Goal: Task Accomplishment & Management: Complete application form

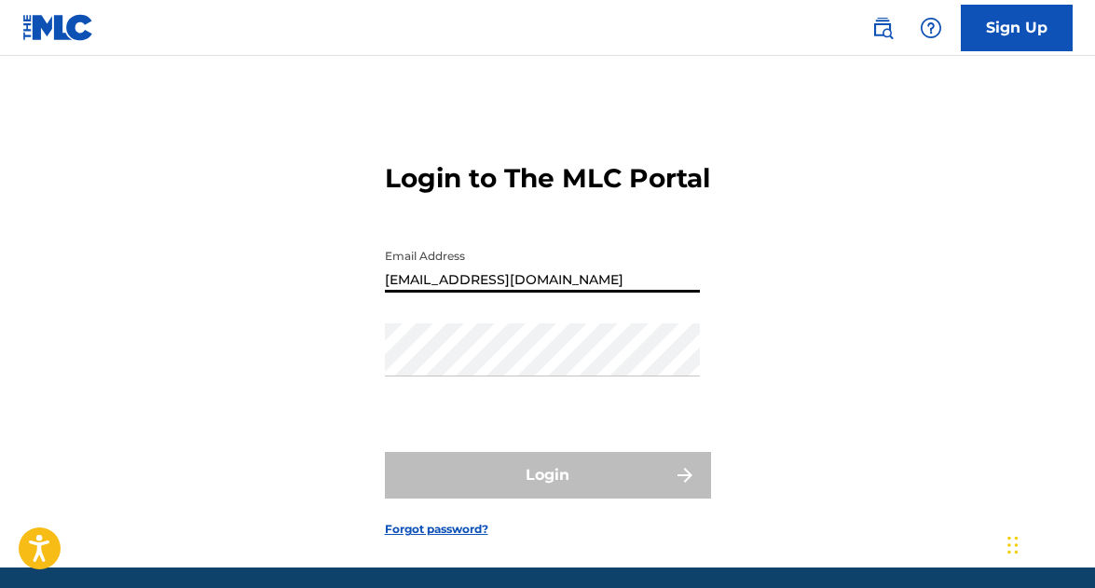
type input "[EMAIL_ADDRESS][DOMAIN_NAME]"
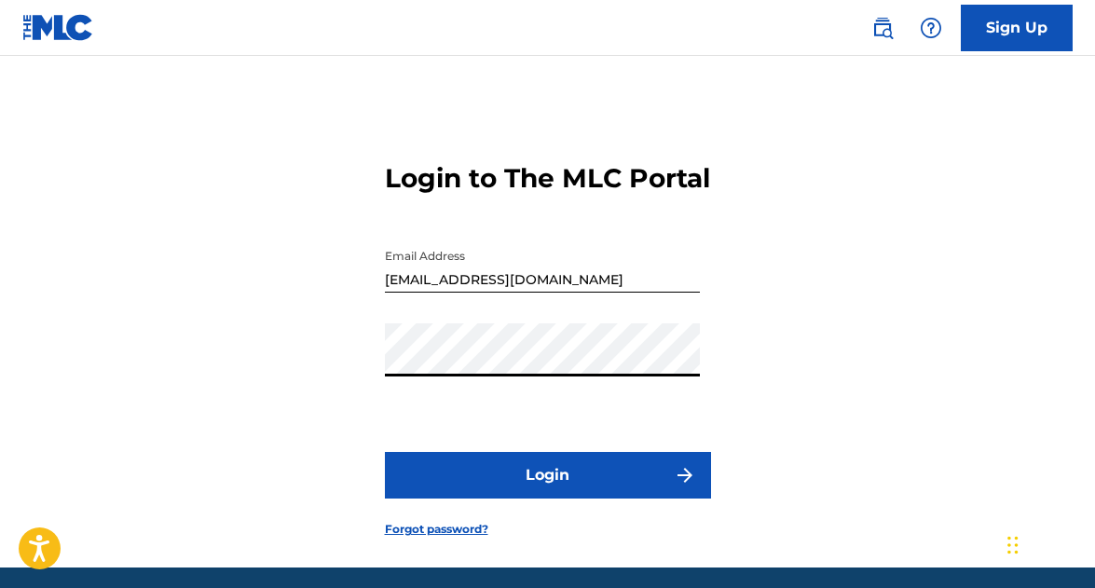
click at [546, 499] on button "Login" at bounding box center [548, 475] width 326 height 47
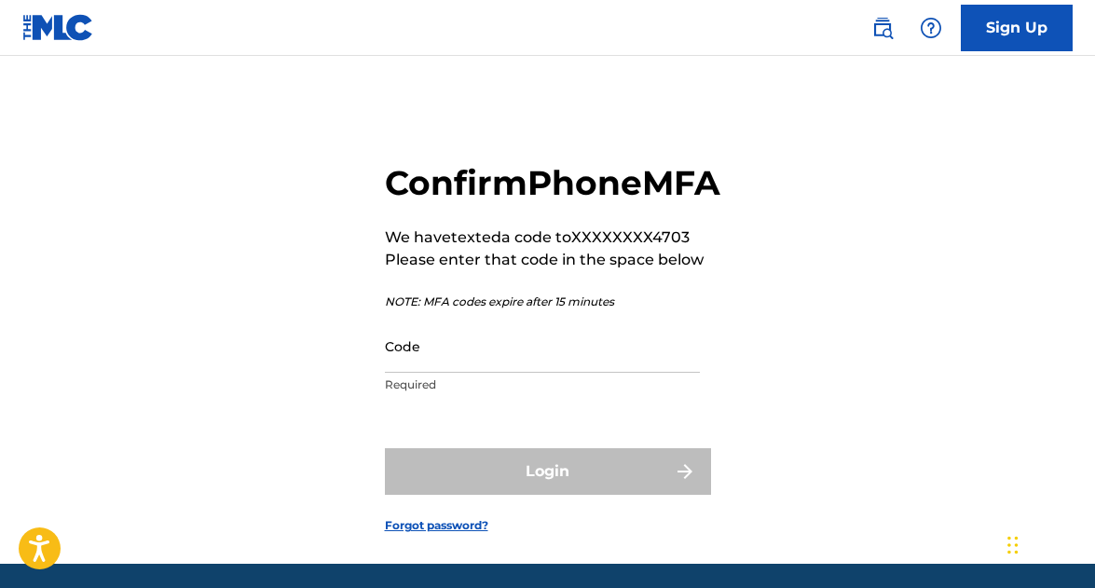
drag, startPoint x: 571, startPoint y: 393, endPoint x: 525, endPoint y: 399, distance: 46.9
click at [571, 373] on input "Code" at bounding box center [542, 346] width 315 height 53
click at [525, 373] on input "Code" at bounding box center [542, 346] width 315 height 53
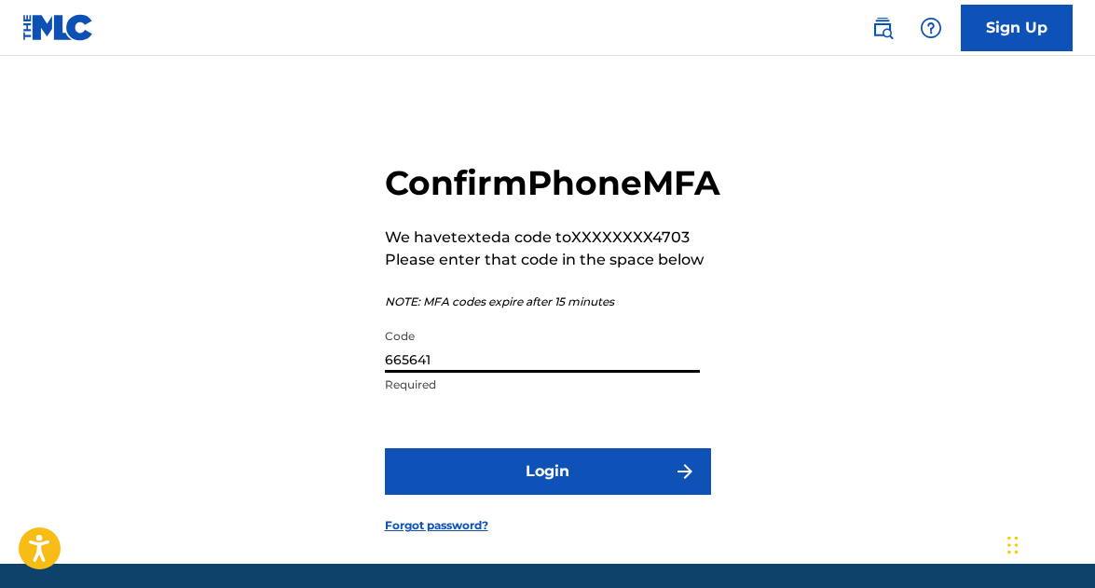
type input "665641"
click at [667, 495] on button "Login" at bounding box center [548, 471] width 326 height 47
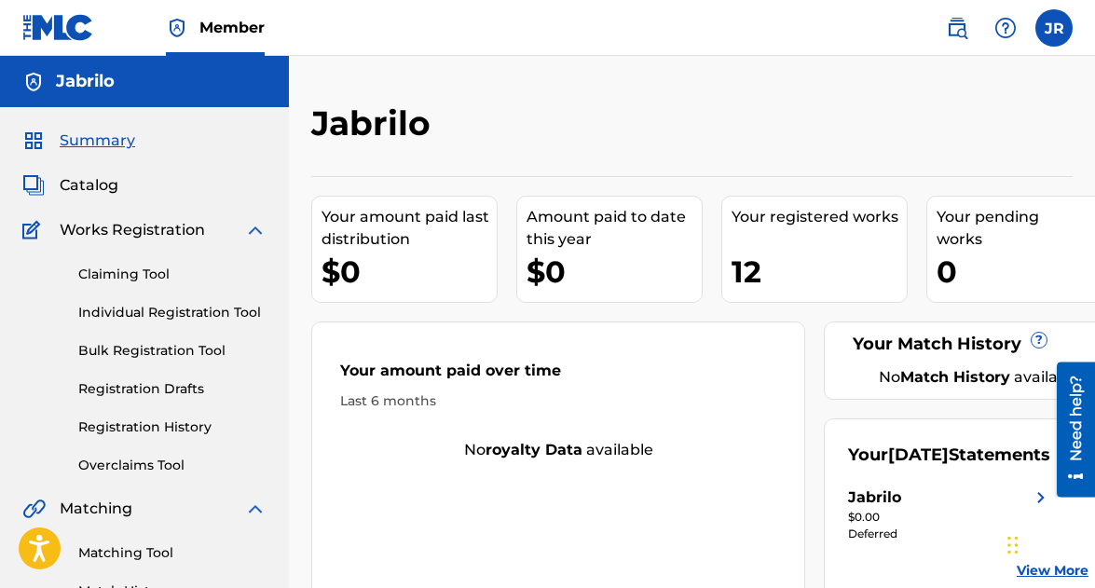
click at [203, 315] on link "Individual Registration Tool" at bounding box center [172, 313] width 188 height 20
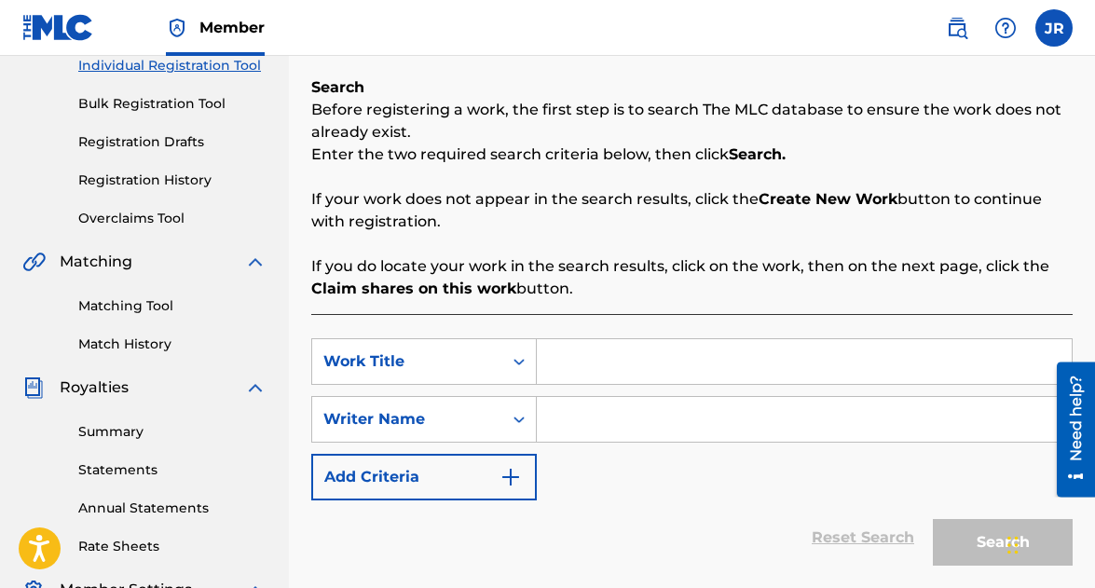
scroll to position [250, 0]
